Goal: Task Accomplishment & Management: Use online tool/utility

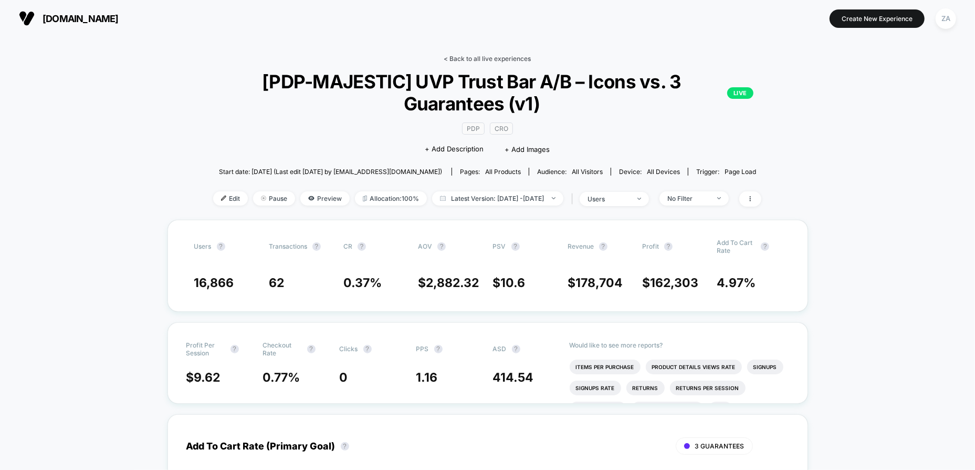
click at [502, 56] on link "< Back to all live experiences" at bounding box center [487, 59] width 87 height 8
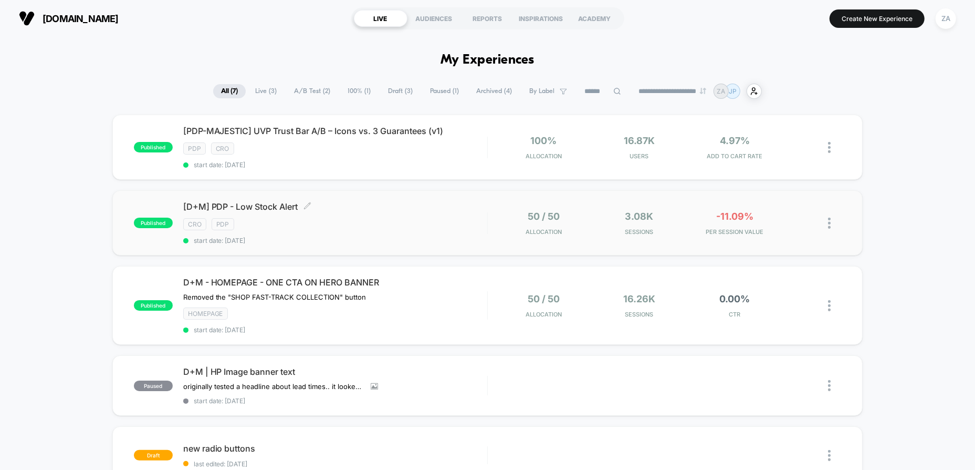
click at [434, 218] on div "CRO PDP" at bounding box center [335, 224] width 304 height 12
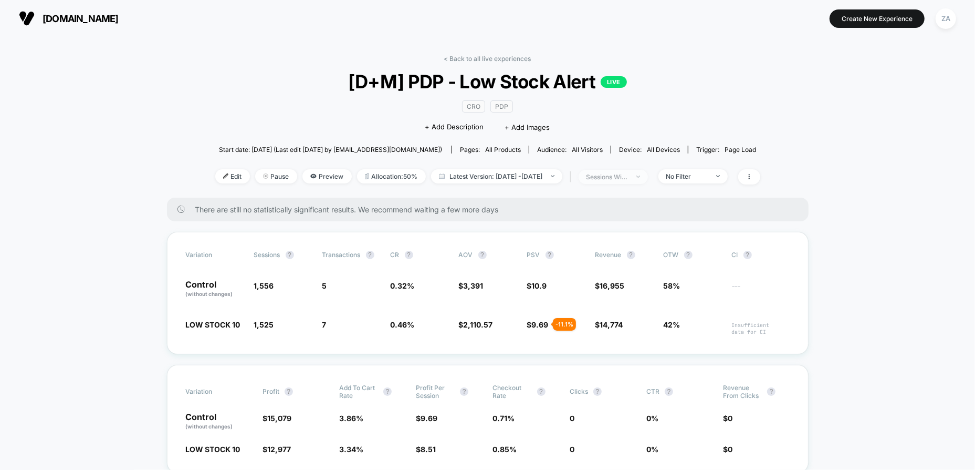
click at [648, 174] on span "sessions with impression" at bounding box center [613, 177] width 69 height 14
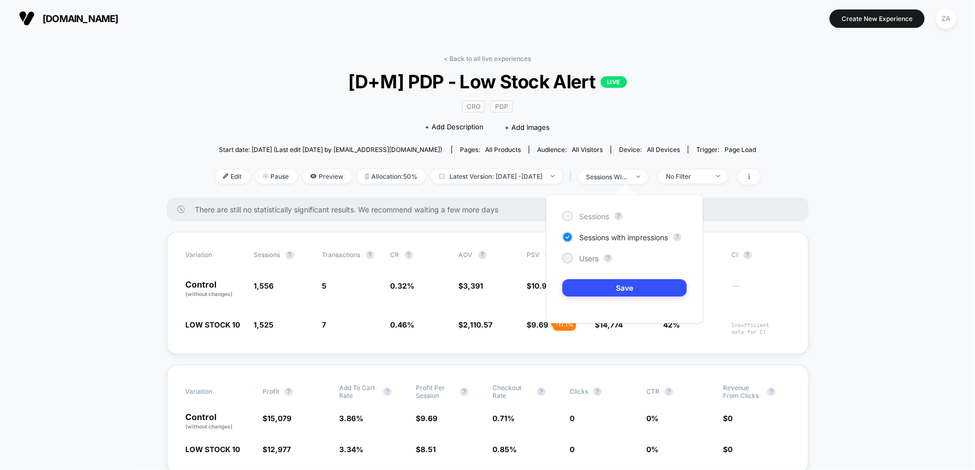
click at [597, 217] on span "Sessions" at bounding box center [594, 216] width 30 height 9
click at [643, 291] on button "Save" at bounding box center [625, 287] width 124 height 17
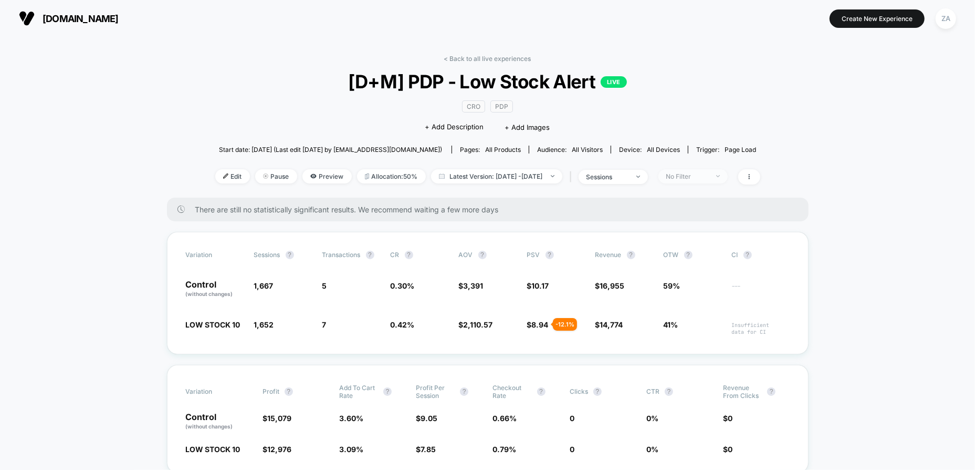
click at [696, 174] on div "No Filter" at bounding box center [688, 176] width 42 height 8
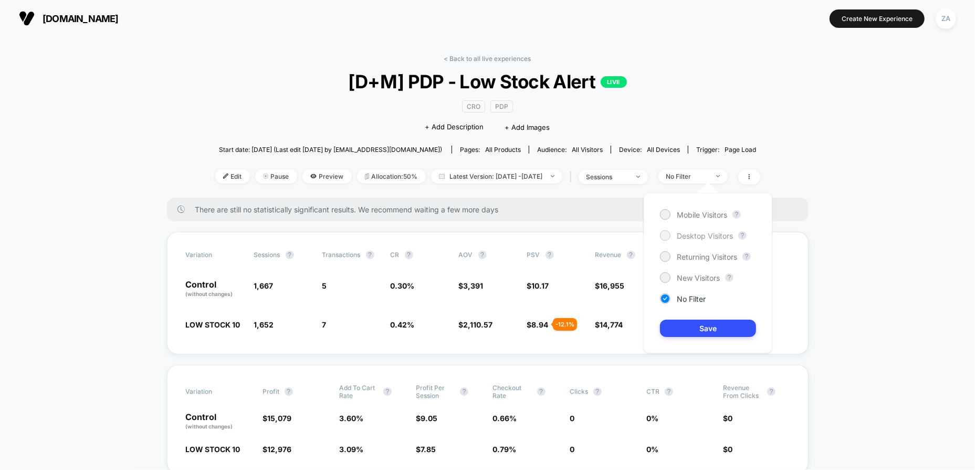
click at [709, 237] on span "Desktop Visitors" at bounding box center [705, 235] width 56 height 9
click at [725, 321] on button "Save" at bounding box center [708, 327] width 96 height 17
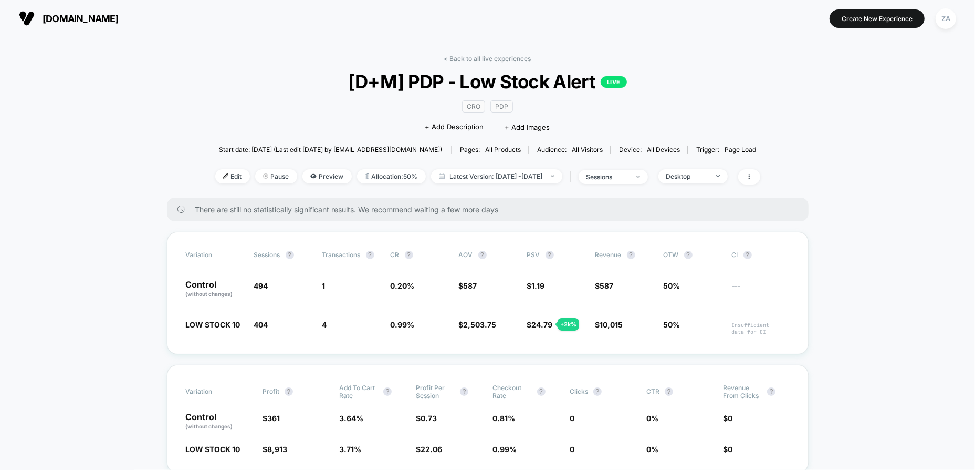
click at [112, 13] on span "[DOMAIN_NAME]" at bounding box center [81, 18] width 76 height 11
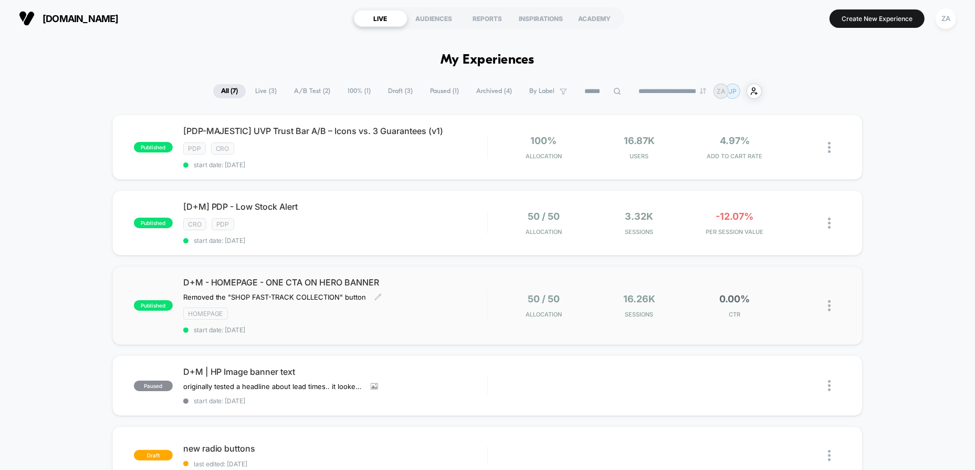
click at [436, 303] on div "D+M - HOMEPAGE - ONE CTA ON HERO BANNER Removed the "SHOP FAST-TRACK COLLECTION…" at bounding box center [335, 305] width 304 height 57
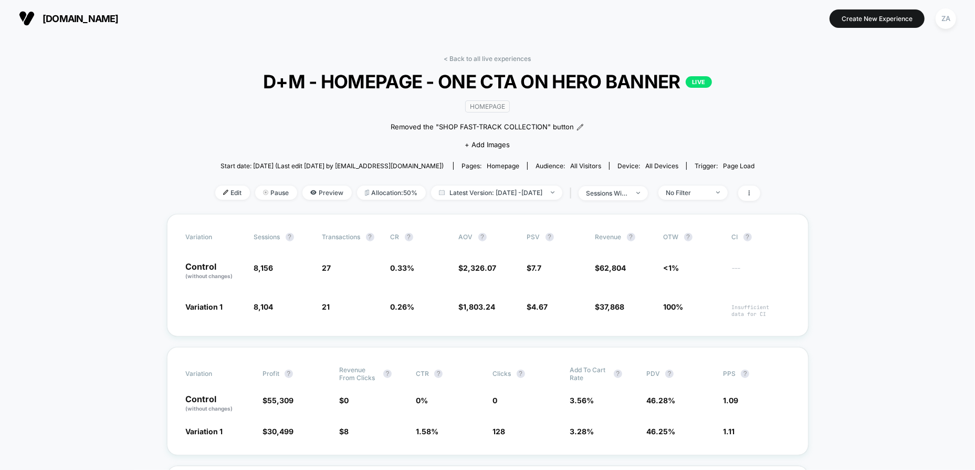
scroll to position [105, 0]
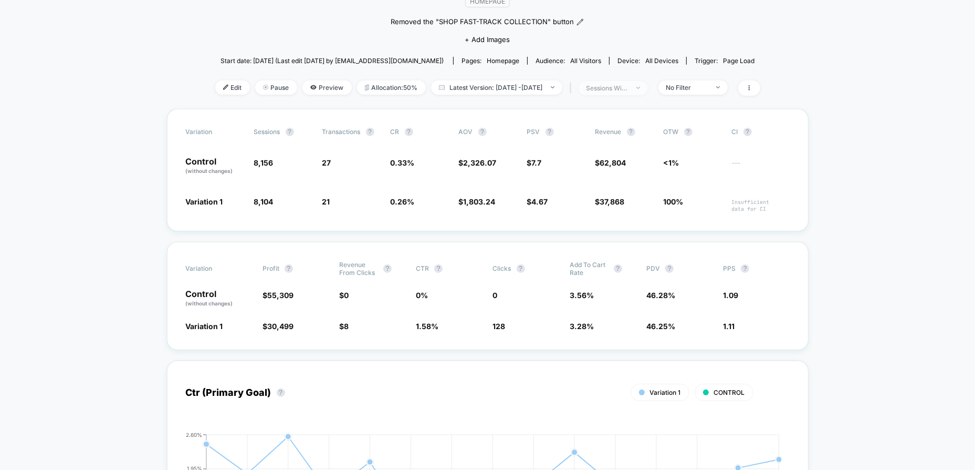
click at [648, 87] on span "sessions with impression" at bounding box center [613, 88] width 69 height 14
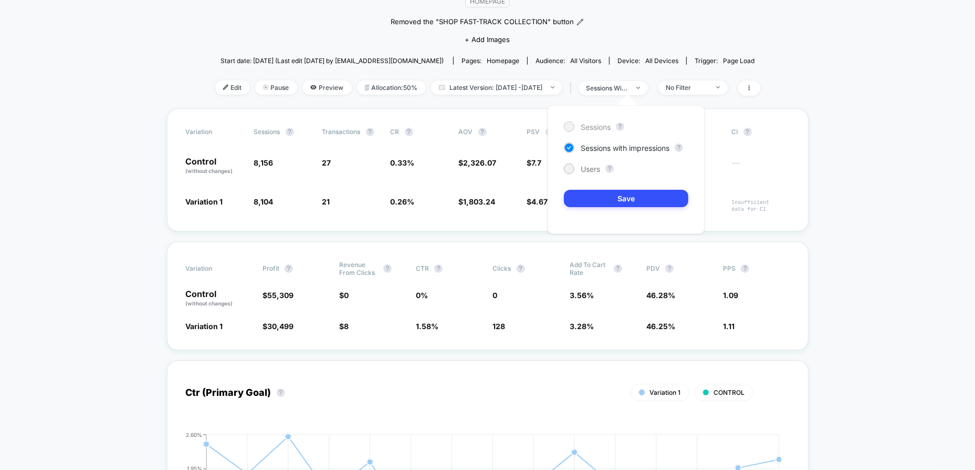
click at [601, 127] on span "Sessions" at bounding box center [596, 126] width 30 height 9
click at [644, 206] on button "Save" at bounding box center [626, 198] width 124 height 17
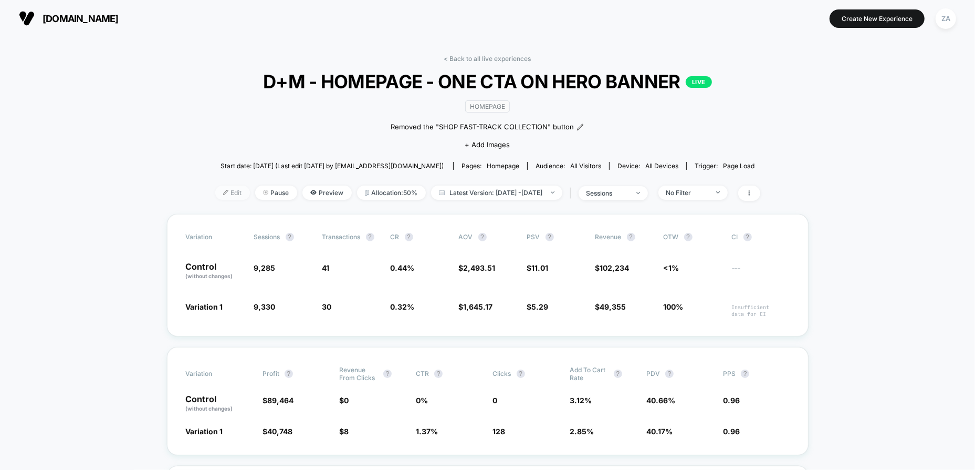
click at [216, 188] on span "Edit" at bounding box center [232, 192] width 35 height 14
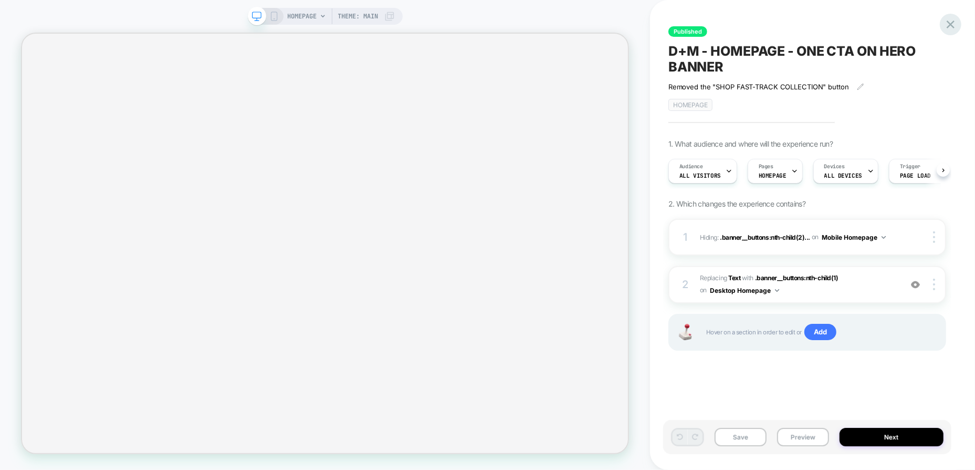
click at [956, 24] on icon at bounding box center [951, 24] width 14 height 14
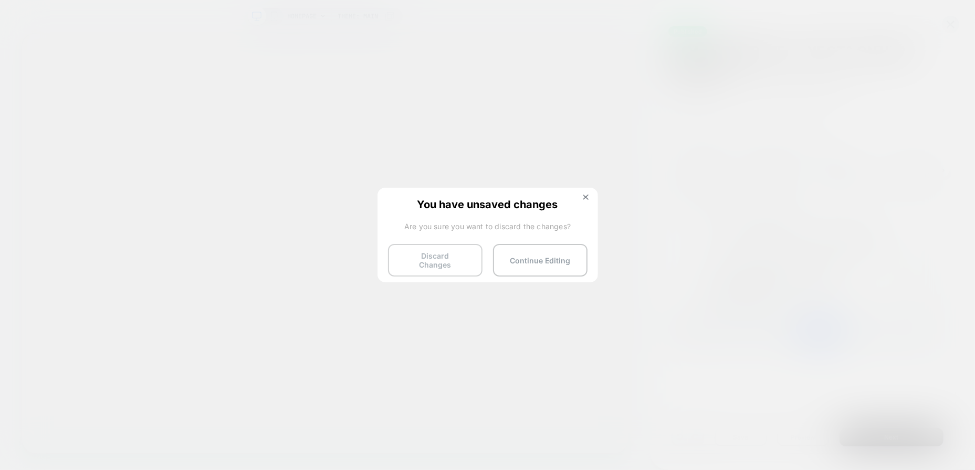
click at [459, 255] on button "Discard Changes" at bounding box center [435, 260] width 95 height 33
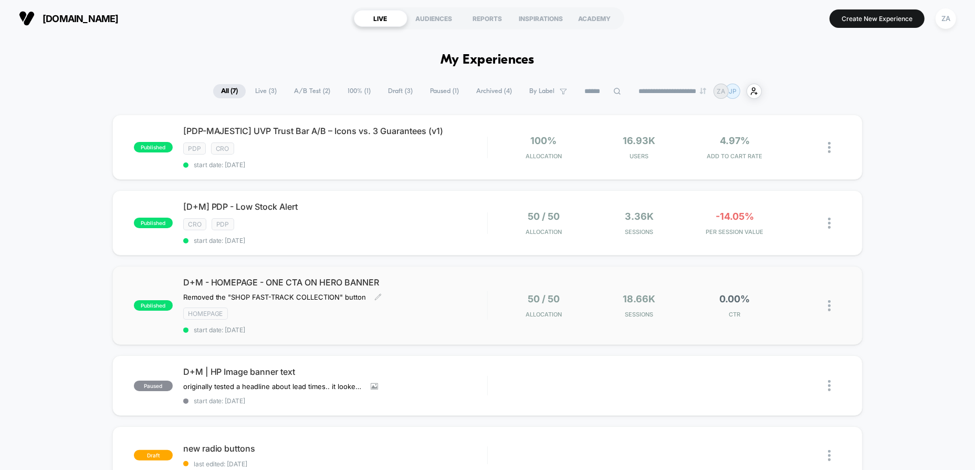
click at [422, 285] on div "D+M - HOMEPAGE - ONE CTA ON HERO BANNER Removed the "SHOP FAST-TRACK COLLECTION…" at bounding box center [335, 305] width 304 height 57
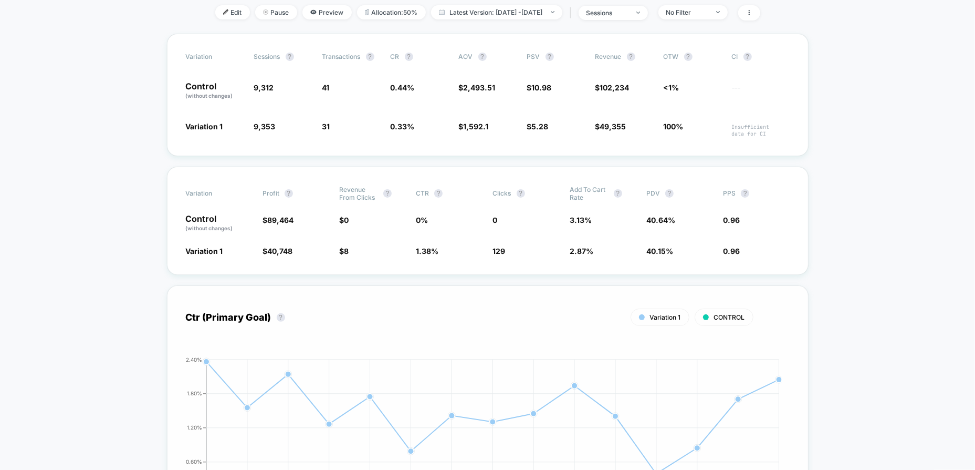
scroll to position [315, 0]
